Goal: Task Accomplishment & Management: Use online tool/utility

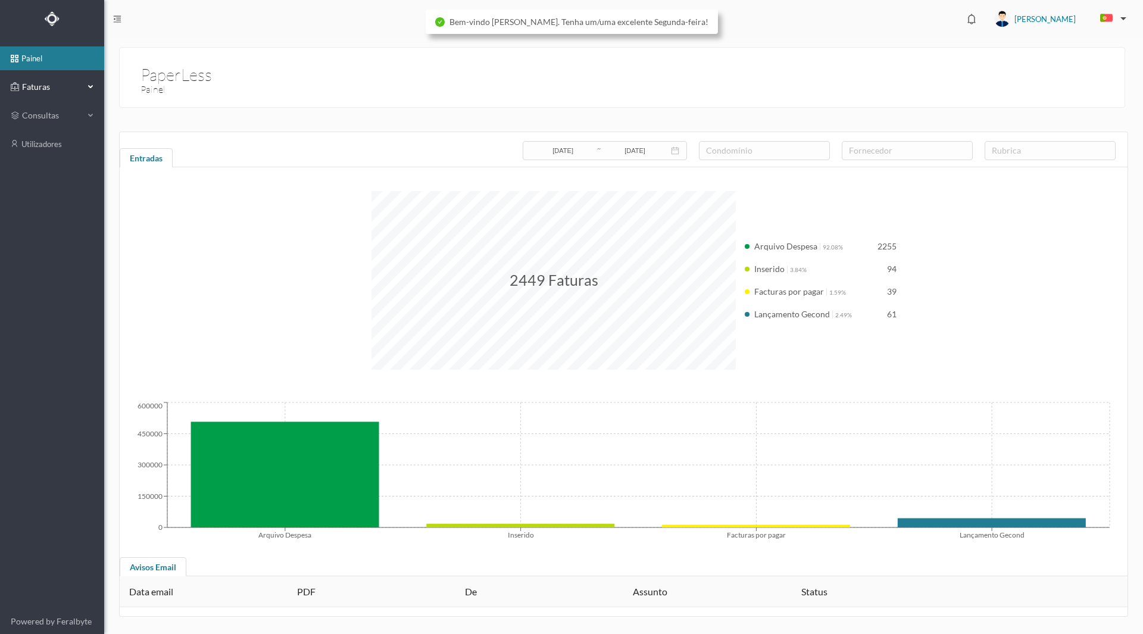
click at [33, 88] on span "Faturas" at bounding box center [51, 87] width 65 height 12
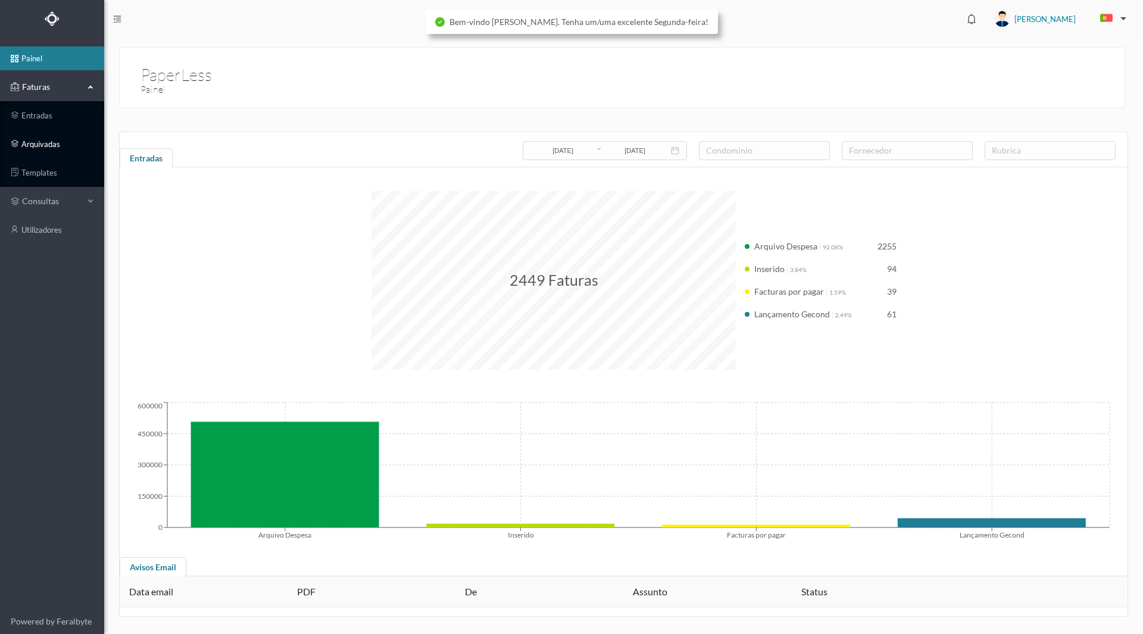
click at [46, 140] on link "arquivadas" at bounding box center [52, 144] width 104 height 24
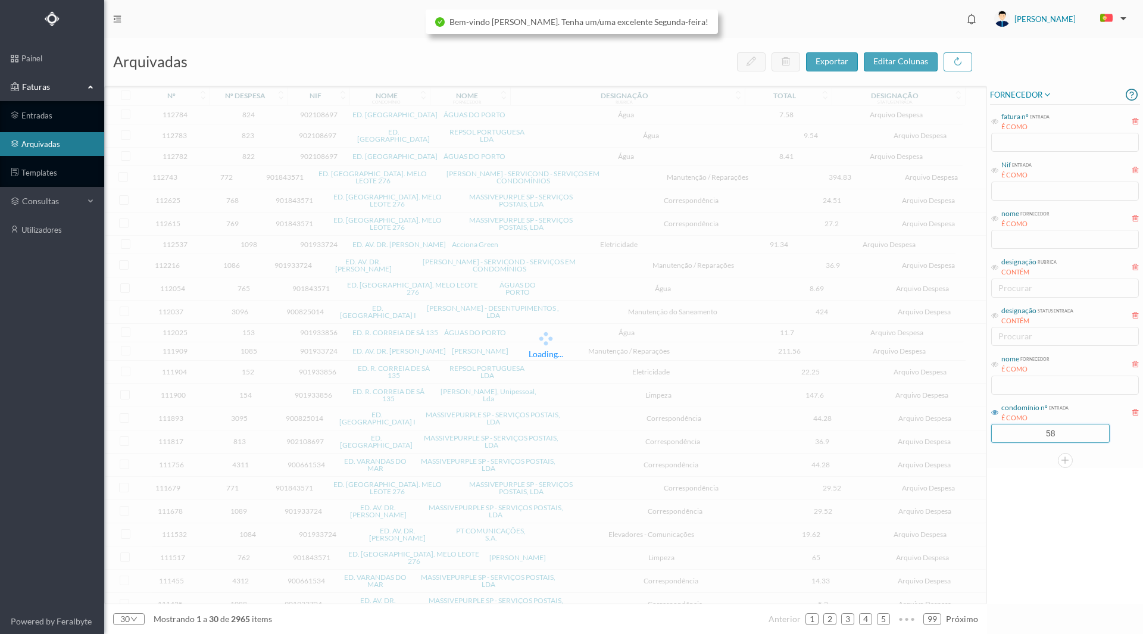
drag, startPoint x: 1042, startPoint y: 430, endPoint x: 1123, endPoint y: 429, distance: 81.6
click at [1123, 429] on div "58" at bounding box center [1065, 433] width 148 height 19
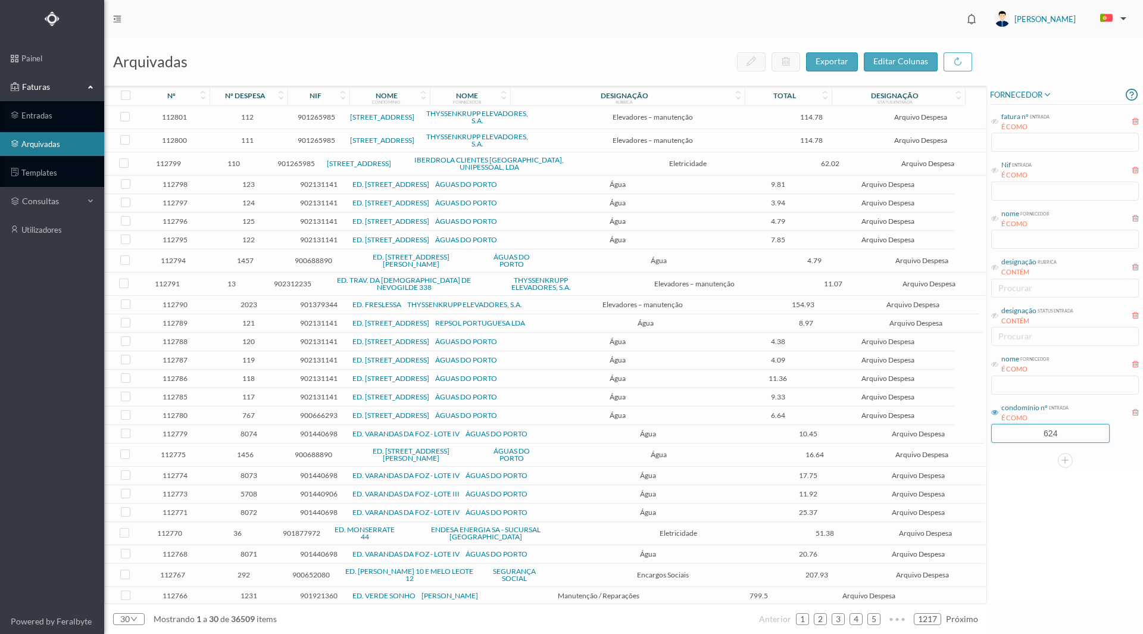
type input "624"
click at [1043, 487] on div "FORNECEDOR fatura nº entrada É COMO Nif entrada É COMO nome fornecedor É COMO d…" at bounding box center [1065, 345] width 156 height 518
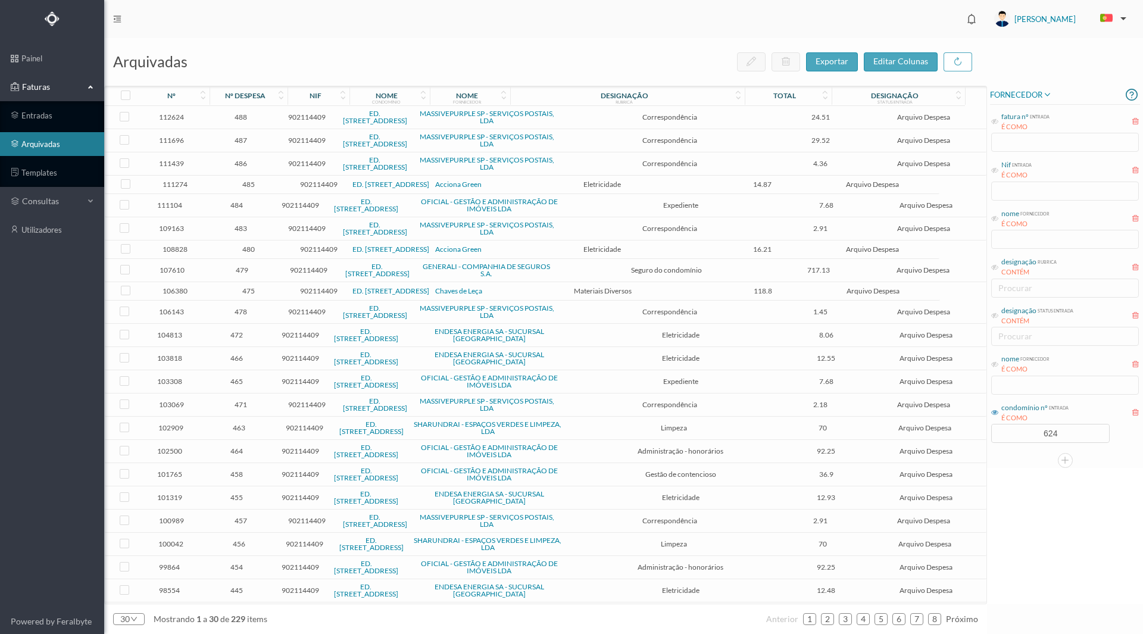
click at [240, 270] on span "479" at bounding box center [242, 269] width 68 height 9
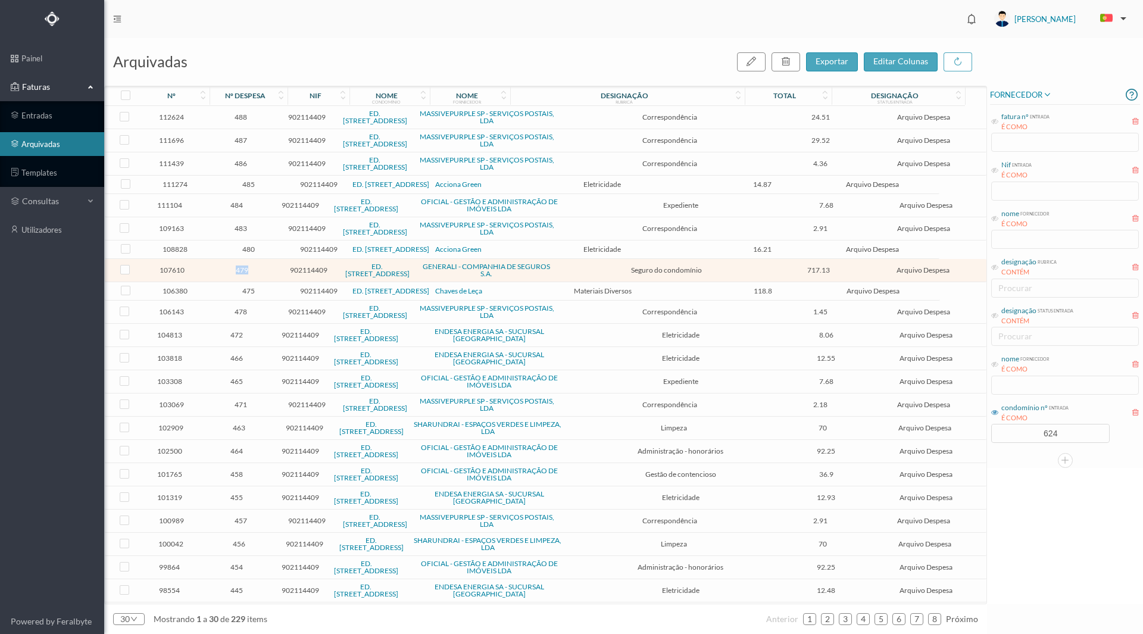
click at [240, 270] on span "479" at bounding box center [242, 269] width 68 height 9
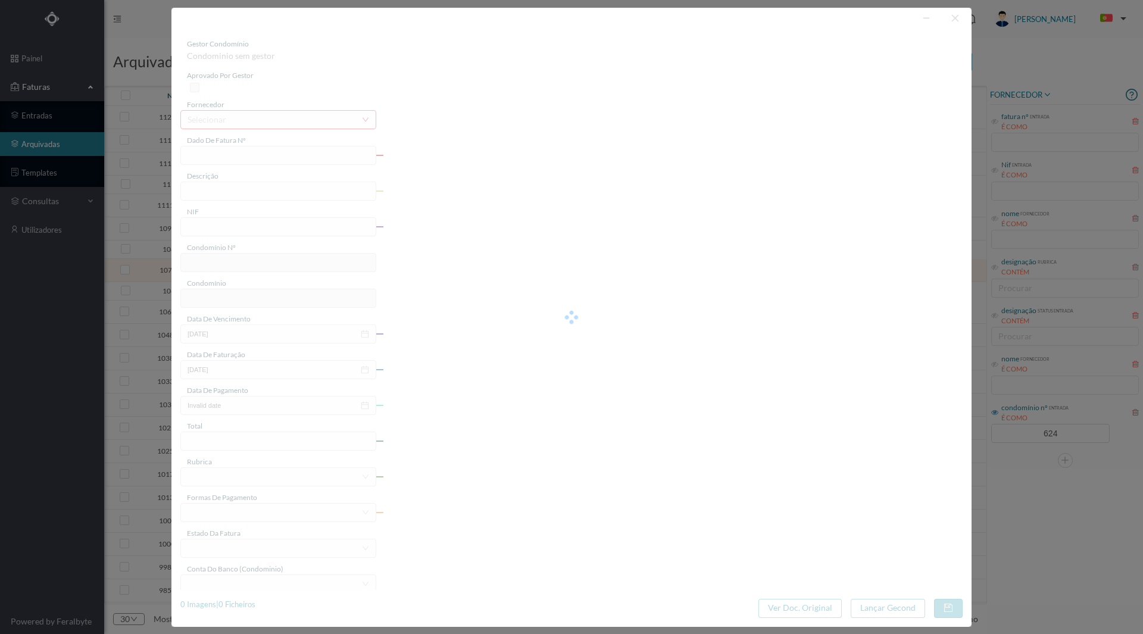
type input "RP2225/876807"
type input "([DATE] a [DATE])"
type input "902114409"
type input "[DATE]"
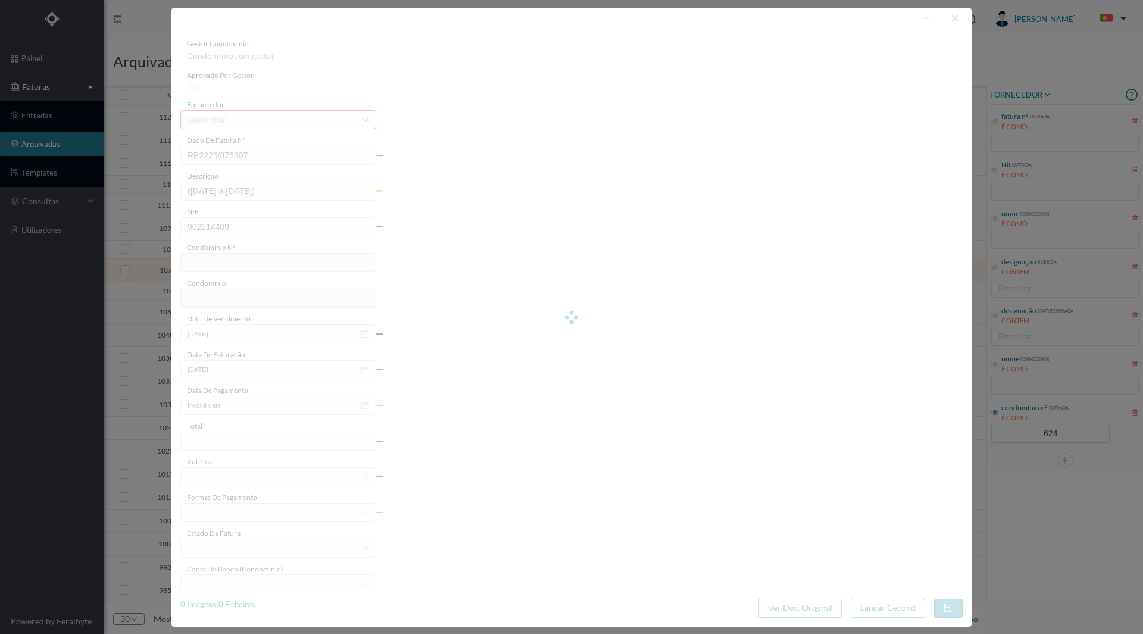
type input "[DATE]"
type input "717.13"
type input "624"
type input "ED. [STREET_ADDRESS]"
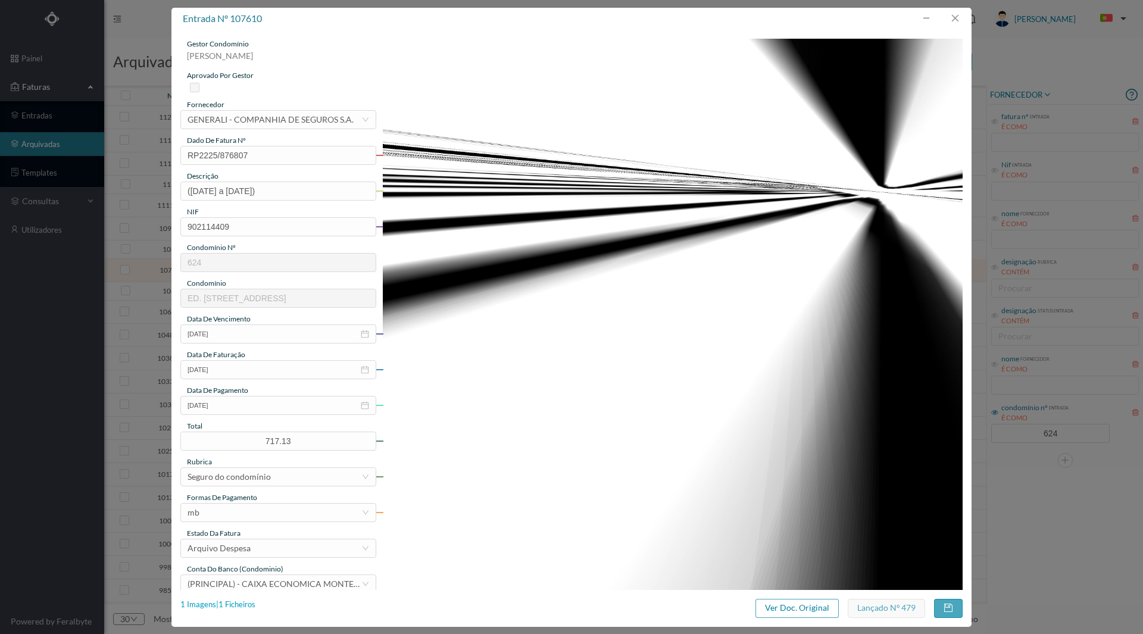
click at [229, 602] on div "1 Imagens | 1 Ficheiros" at bounding box center [217, 605] width 75 height 12
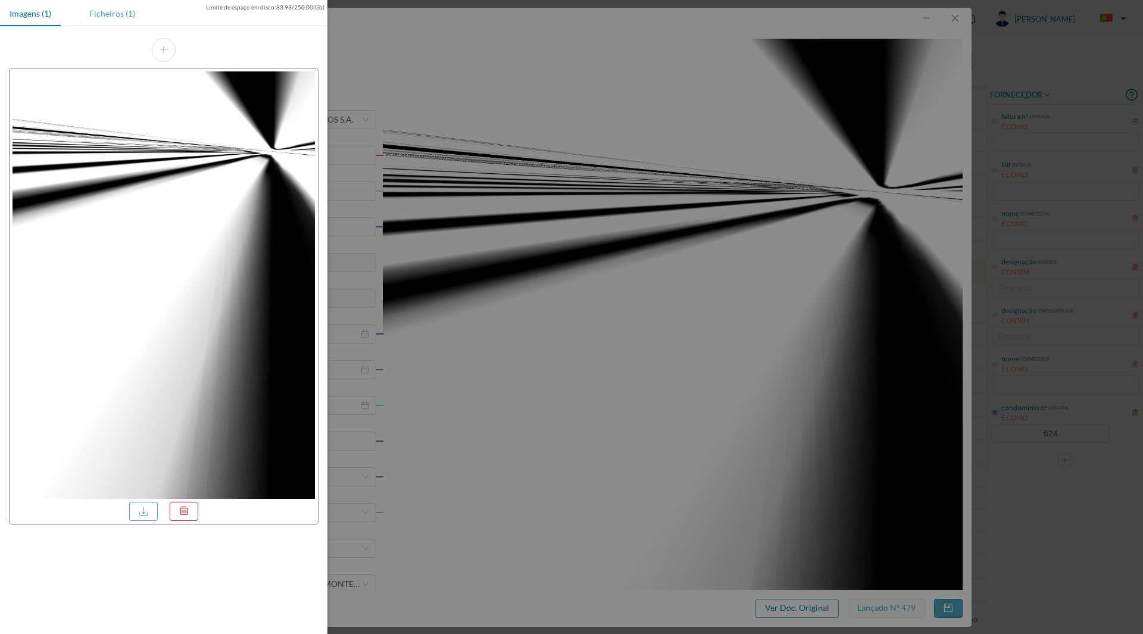
click at [98, 12] on div "Ficheiros (1)" at bounding box center [112, 13] width 65 height 27
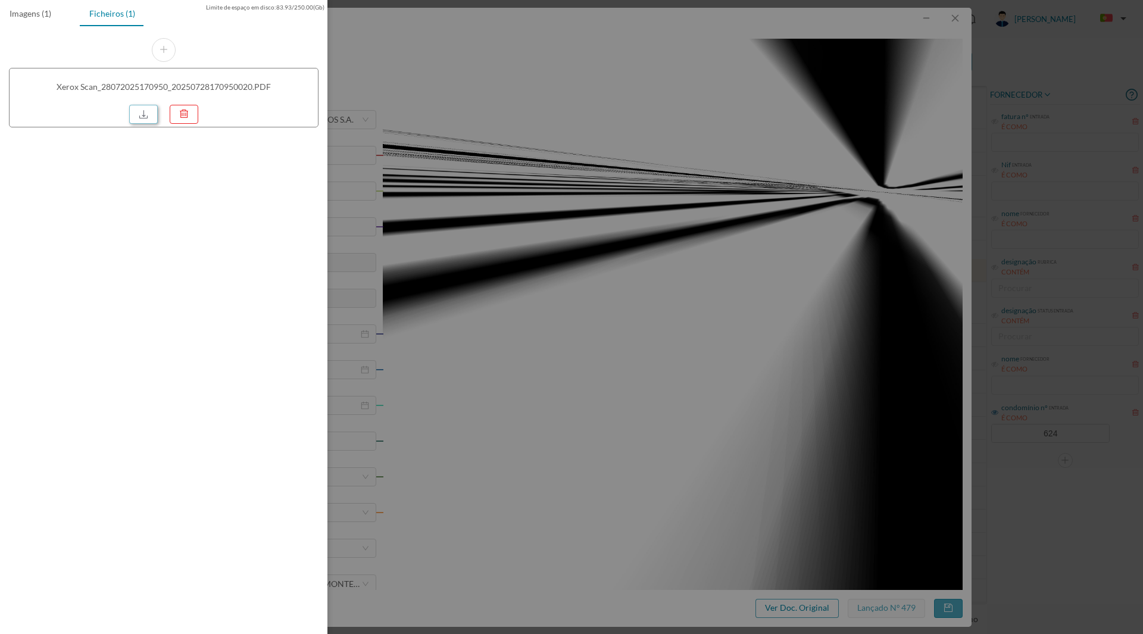
click at [140, 112] on link at bounding box center [143, 114] width 29 height 19
drag, startPoint x: 872, startPoint y: 234, endPoint x: 911, endPoint y: 199, distance: 52.2
click at [872, 234] on div at bounding box center [571, 317] width 1143 height 634
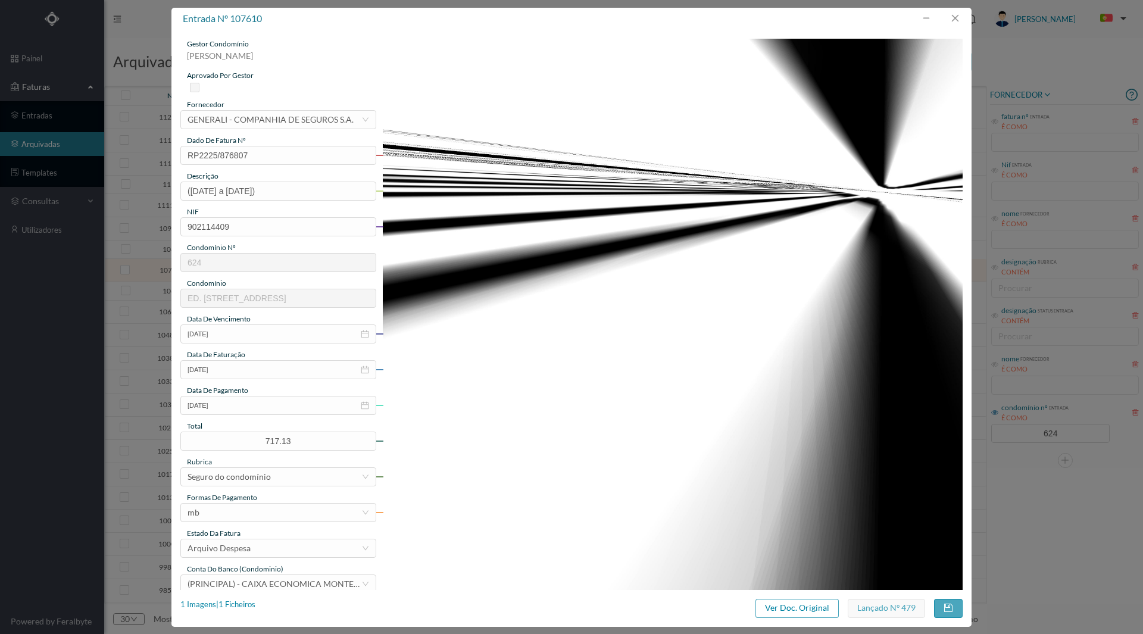
click at [952, 8] on div at bounding box center [954, 19] width 29 height 22
click at [953, 18] on button "button" at bounding box center [954, 18] width 29 height 19
